Goal: Information Seeking & Learning: Learn about a topic

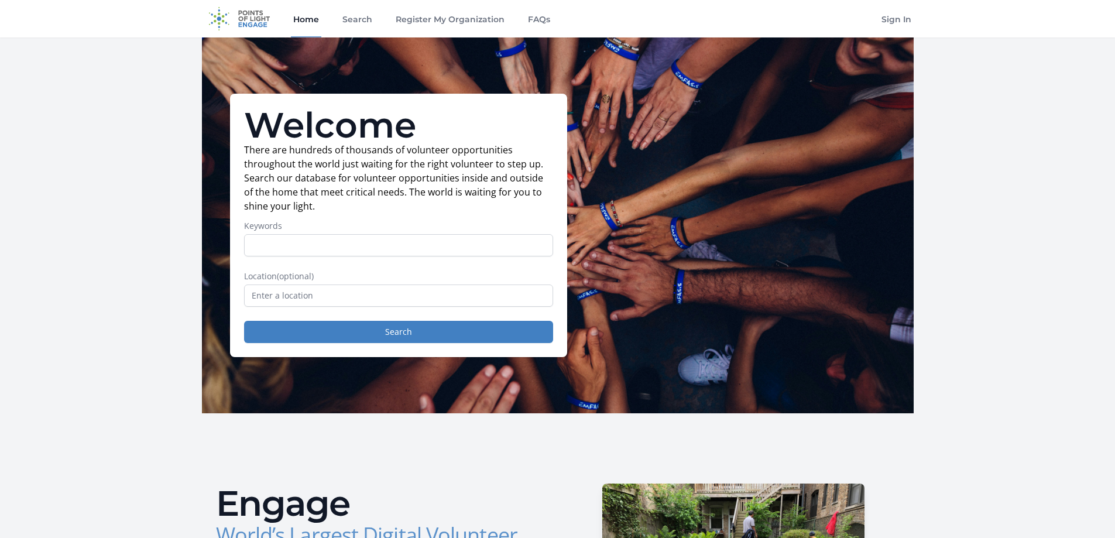
click at [317, 241] on input "Keywords" at bounding box center [398, 245] width 309 height 22
click at [318, 301] on input "text" at bounding box center [398, 296] width 309 height 22
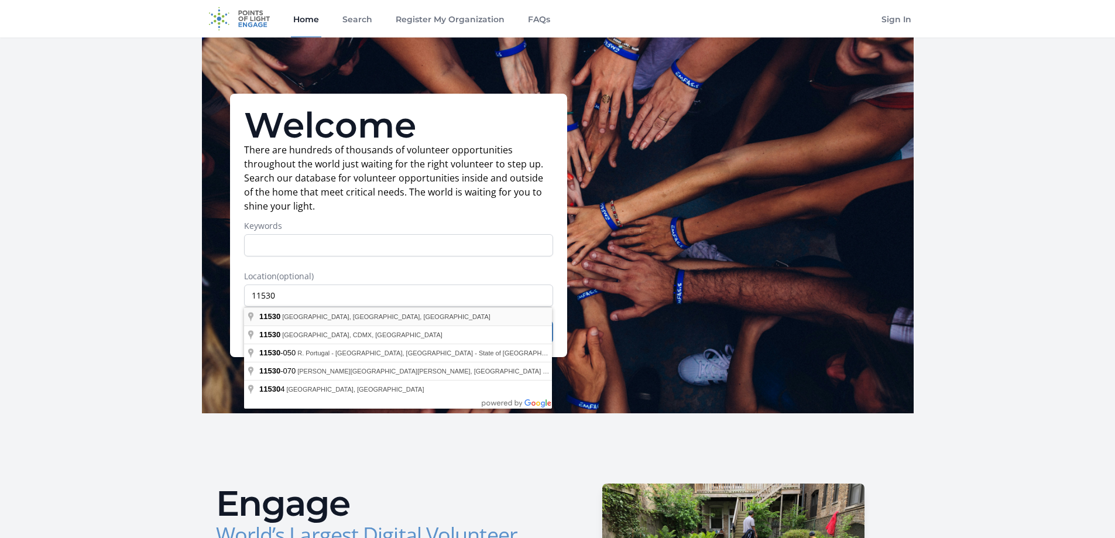
type input "[GEOGRAPHIC_DATA], [GEOGRAPHIC_DATA]"
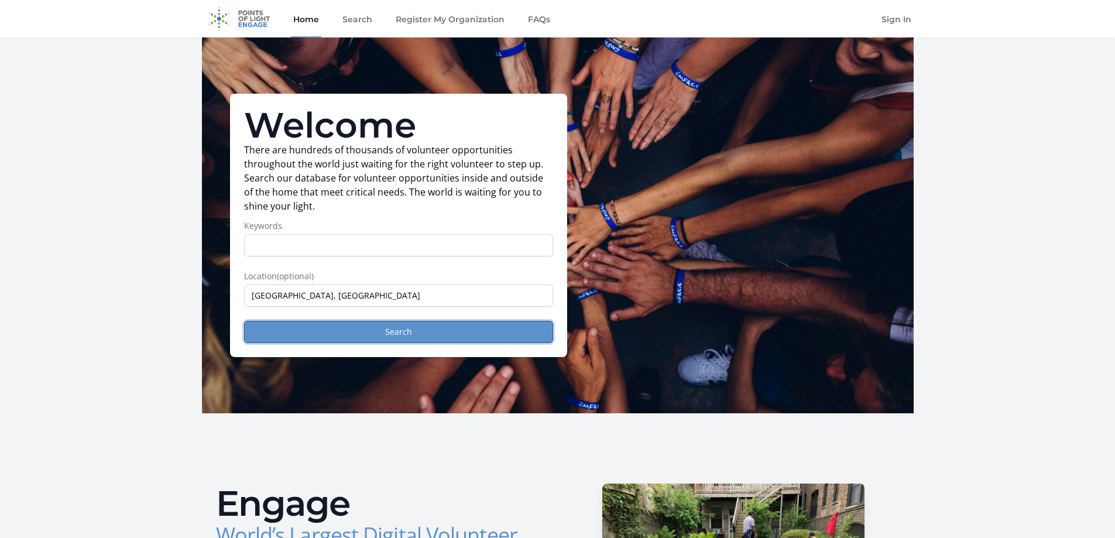
click at [396, 332] on button "Search" at bounding box center [398, 332] width 309 height 22
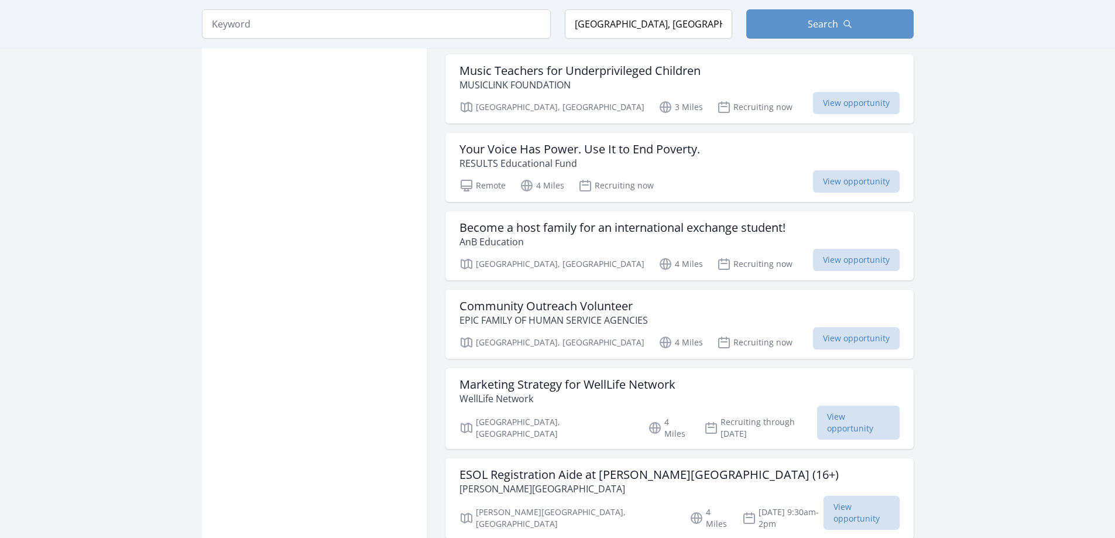
scroll to position [1288, 0]
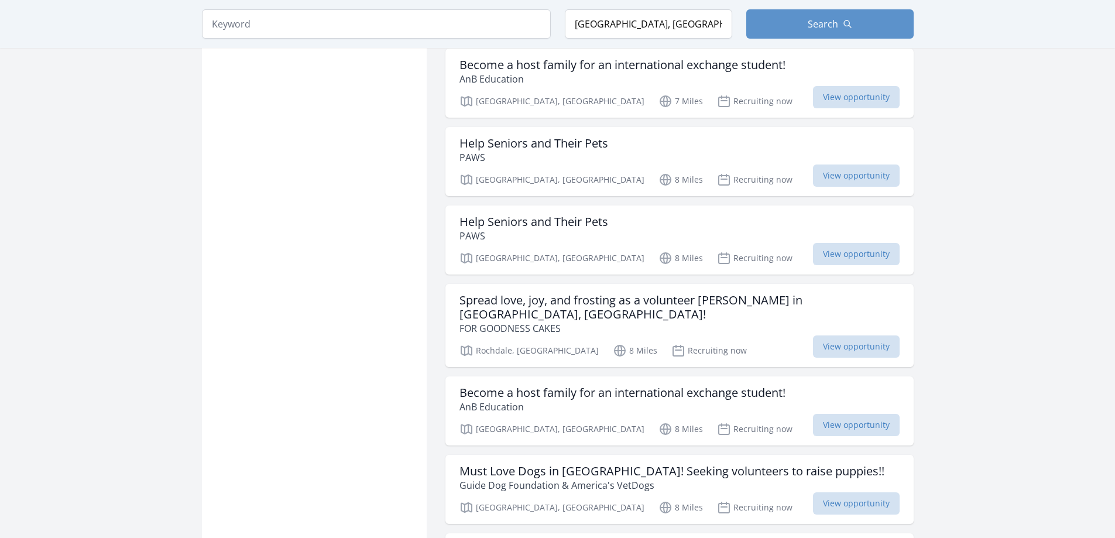
scroll to position [2869, 0]
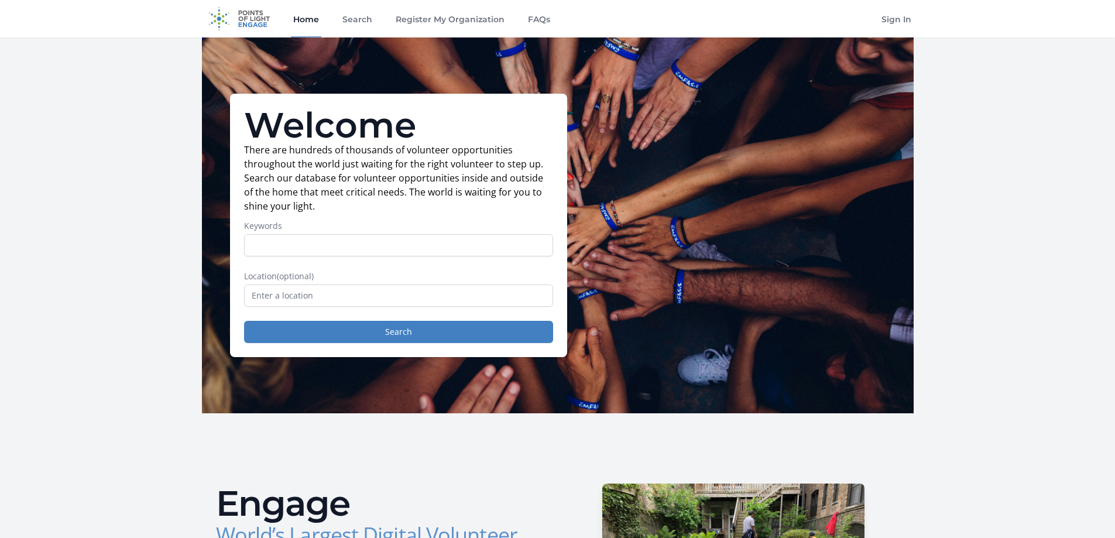
click at [317, 240] on input "Keywords" at bounding box center [398, 245] width 309 height 22
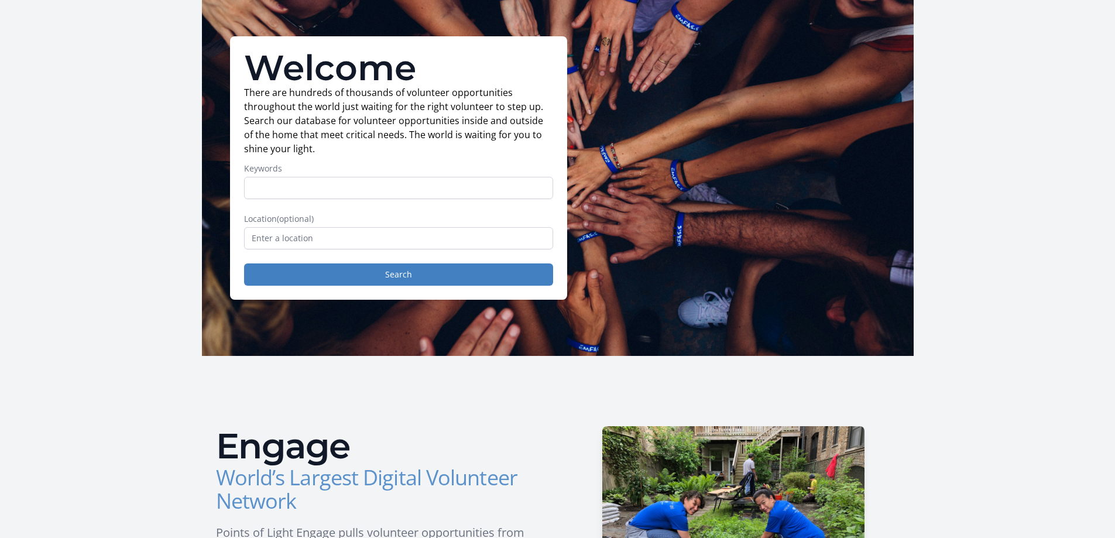
scroll to position [176, 0]
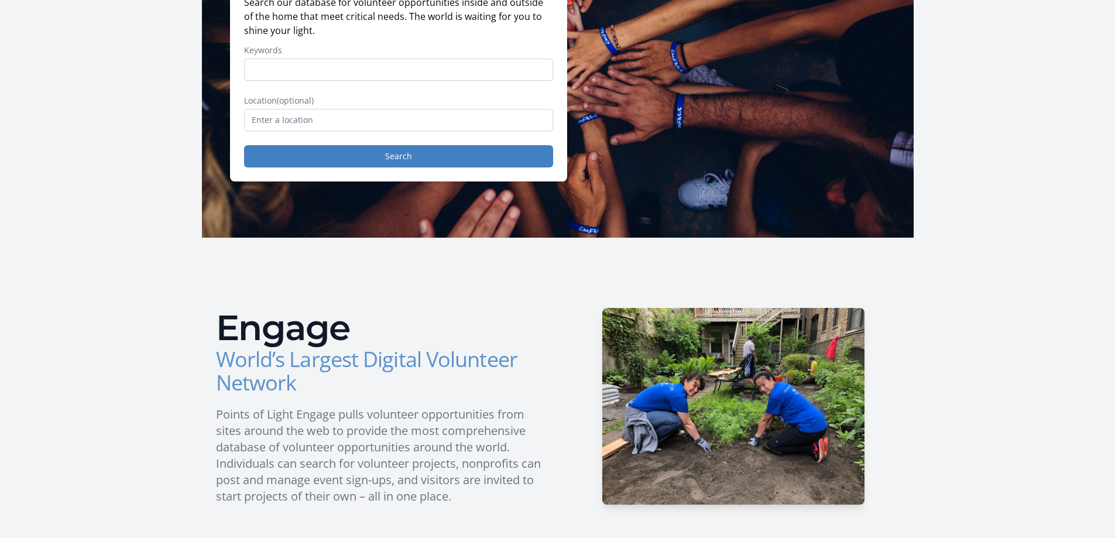
click at [310, 73] on input "Keywords" at bounding box center [398, 70] width 309 height 22
type input "children"
click at [314, 125] on input "text" at bounding box center [398, 120] width 309 height 22
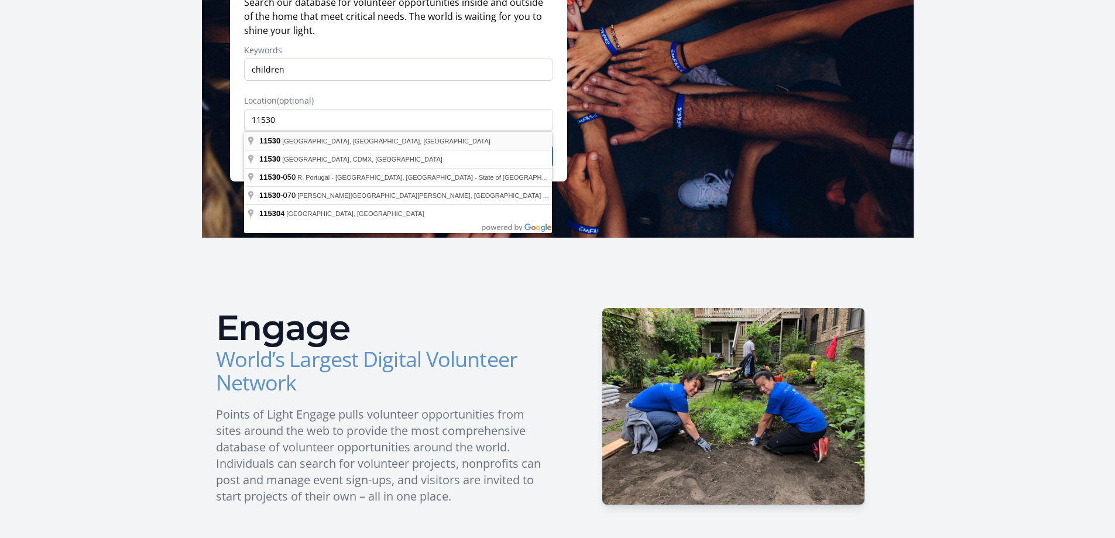
type input "Garden City South, NY 11530, USA"
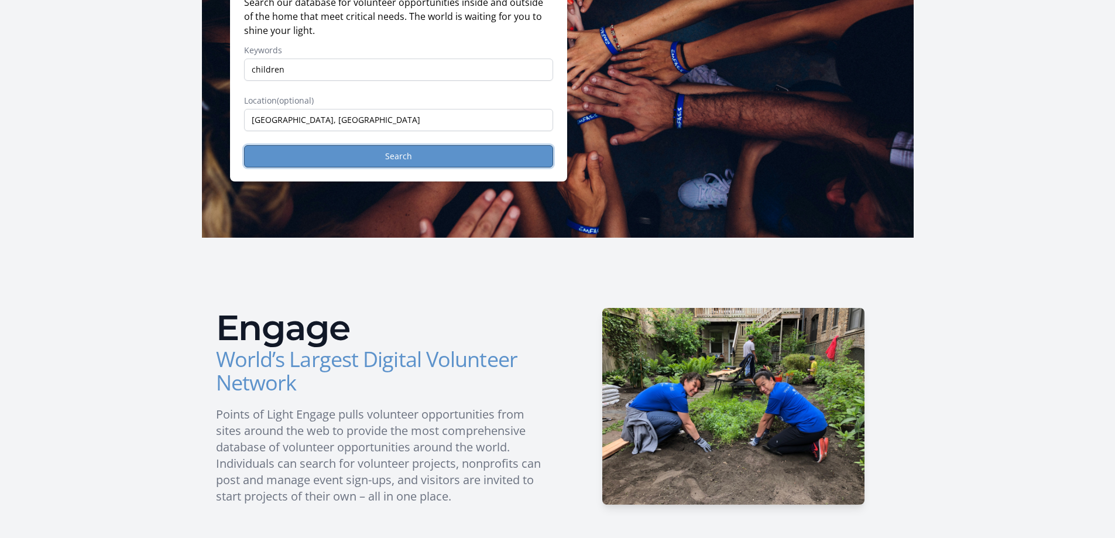
click at [370, 159] on button "Search" at bounding box center [398, 156] width 309 height 22
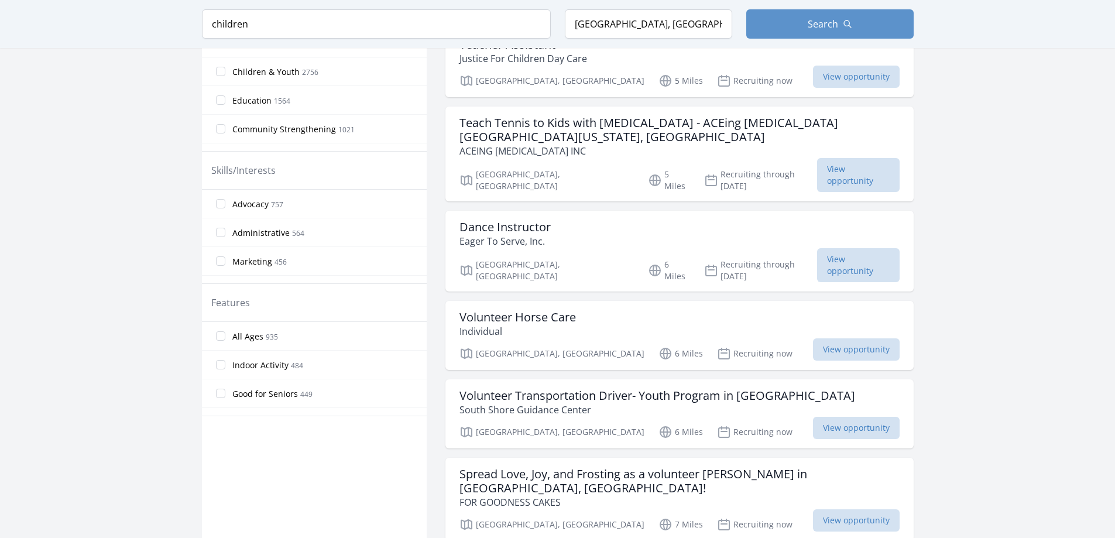
scroll to position [527, 0]
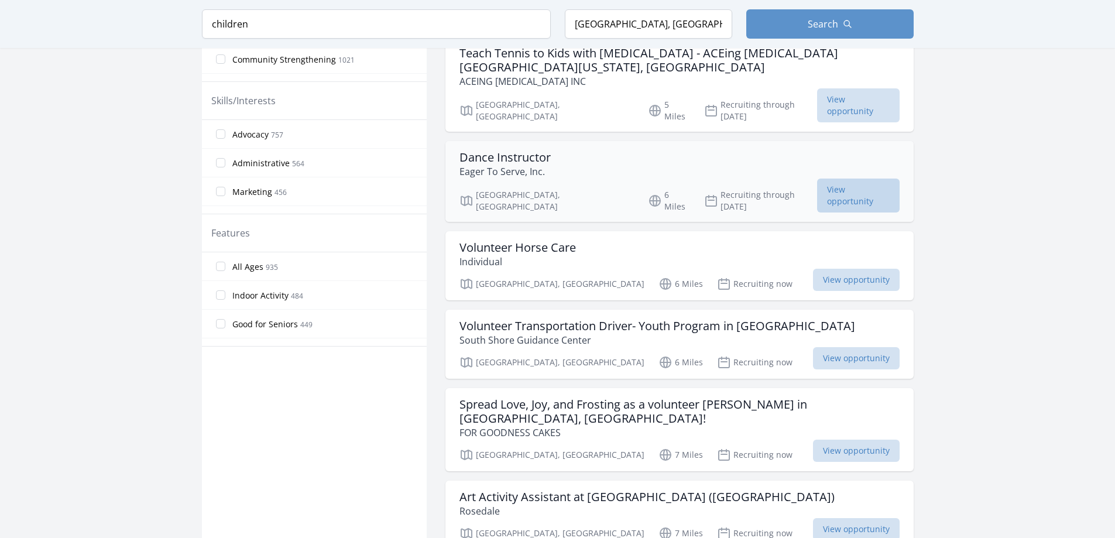
click at [817, 179] on span "View opportunity" at bounding box center [858, 196] width 83 height 34
click at [813, 269] on span "View opportunity" at bounding box center [856, 280] width 87 height 22
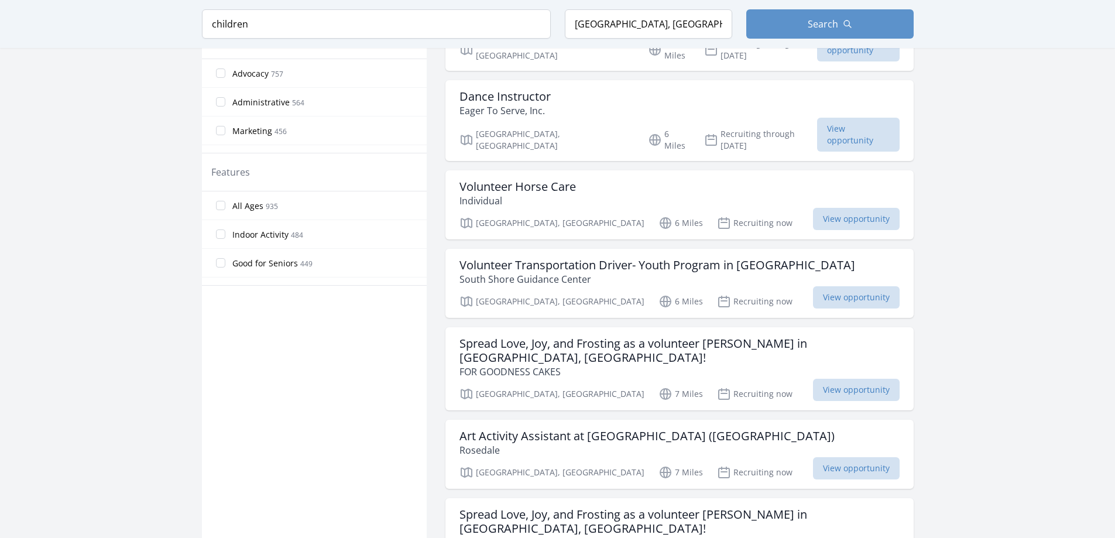
scroll to position [703, 0]
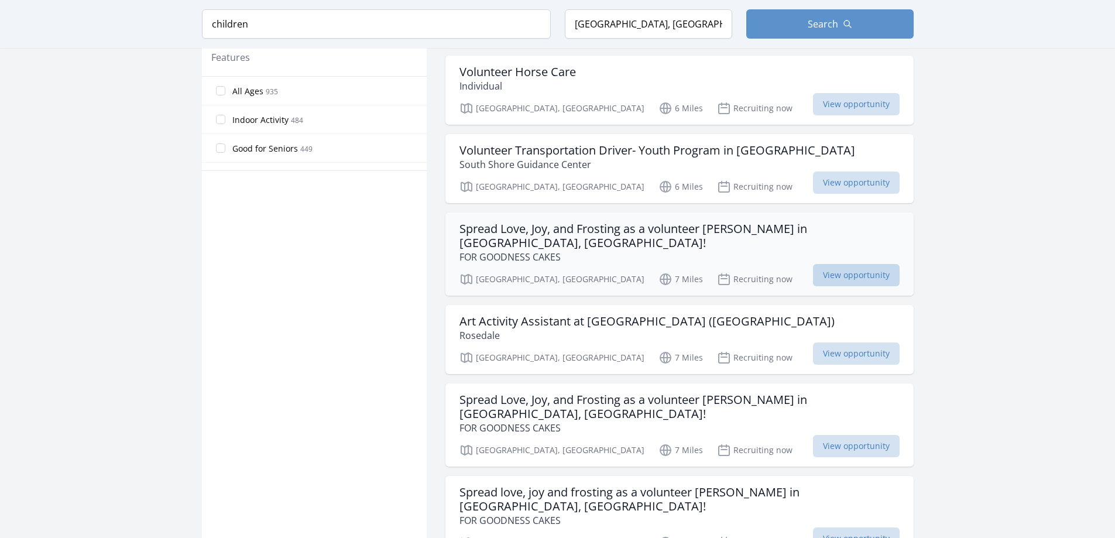
click at [813, 264] on span "View opportunity" at bounding box center [856, 275] width 87 height 22
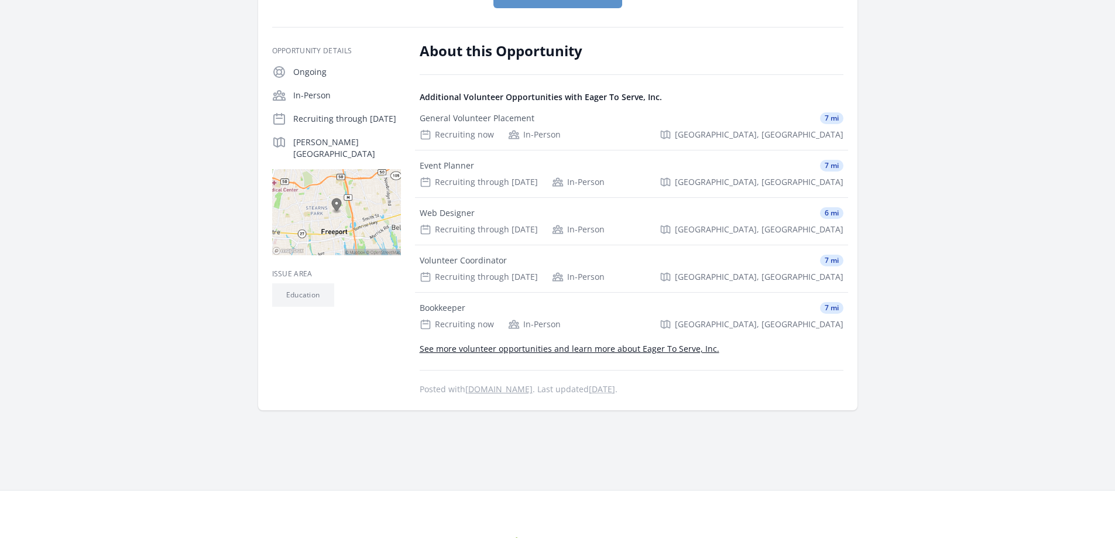
scroll to position [176, 0]
